Goal: Task Accomplishment & Management: Manage account settings

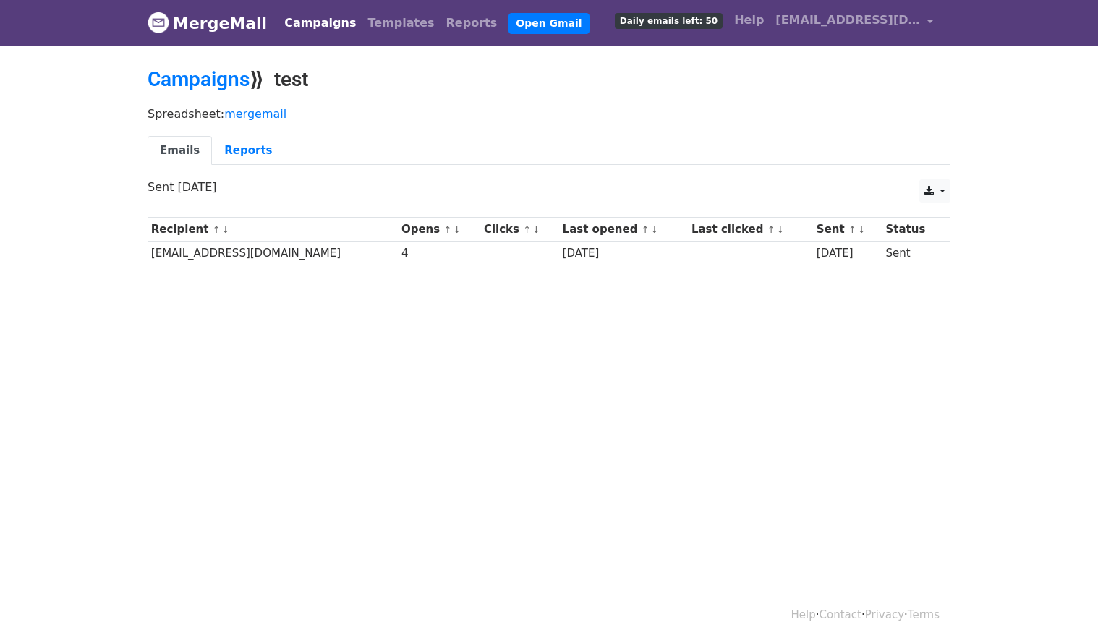
click at [301, 26] on link "Campaigns" at bounding box center [319, 23] width 83 height 29
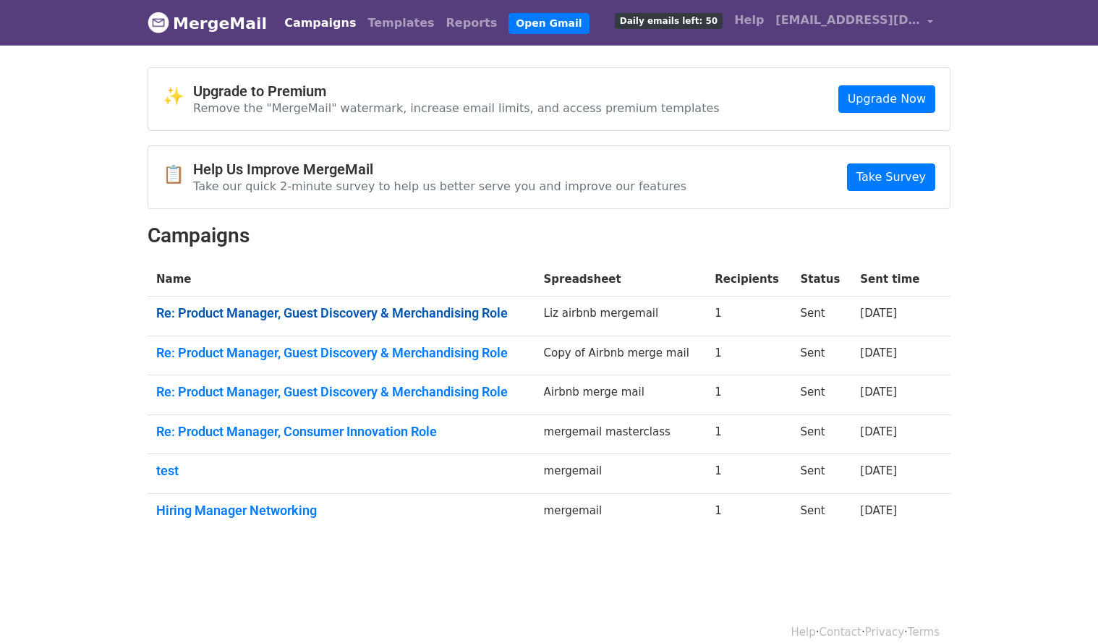
click at [469, 312] on link "Re: Product Manager, Guest Discovery & Merchandising Role" at bounding box center [341, 313] width 370 height 16
click at [396, 349] on link "Re: Product Manager, Guest Discovery & Merchandising Role" at bounding box center [341, 353] width 370 height 16
click at [409, 391] on link "Re: Product Manager, Guest Discovery & Merchandising Role" at bounding box center [341, 392] width 370 height 16
click at [235, 430] on link "Re: Product Manager, Consumer Innovation Role" at bounding box center [341, 432] width 370 height 16
click at [200, 426] on link "Re: Product Manager, Consumer Innovation Role" at bounding box center [341, 432] width 370 height 16
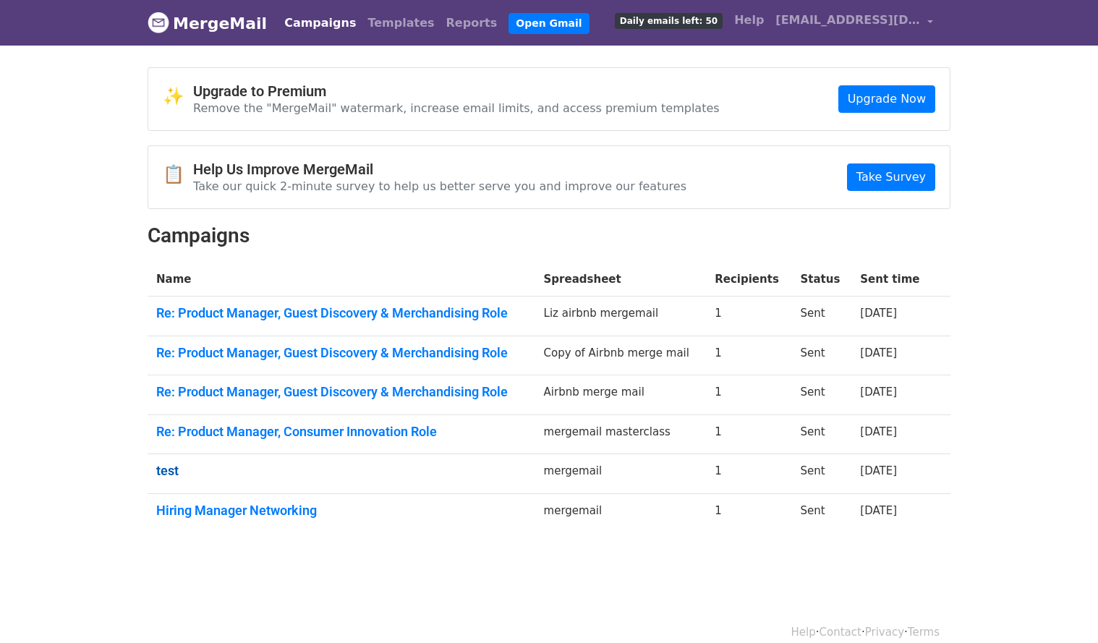
click at [169, 473] on link "test" at bounding box center [341, 471] width 370 height 16
click at [202, 514] on link "Hiring Manager Networking" at bounding box center [341, 511] width 370 height 16
